Goal: Transaction & Acquisition: Purchase product/service

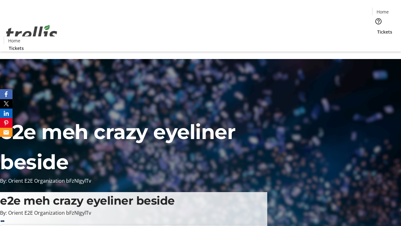
click at [377, 29] on span "Tickets" at bounding box center [384, 32] width 15 height 7
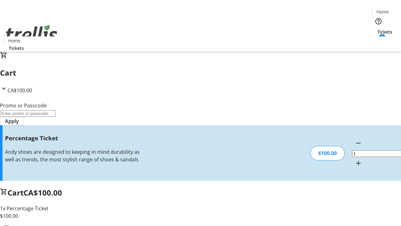
type input "BAR"
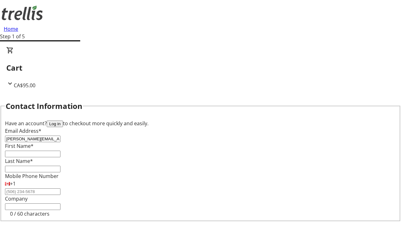
type input "[PERSON_NAME][EMAIL_ADDRESS][DOMAIN_NAME]"
type input "[PERSON_NAME]"
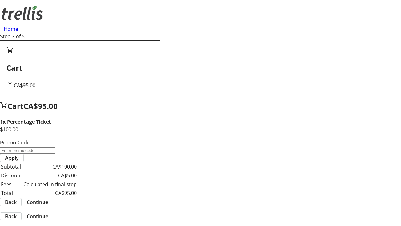
click at [48, 198] on span "Continue" at bounding box center [38, 202] width 22 height 8
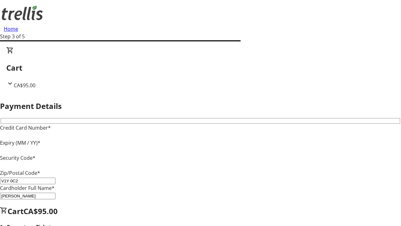
type input "V1Y 0C2"
